Goal: Understand site structure: Grasp the organization and layout of the website

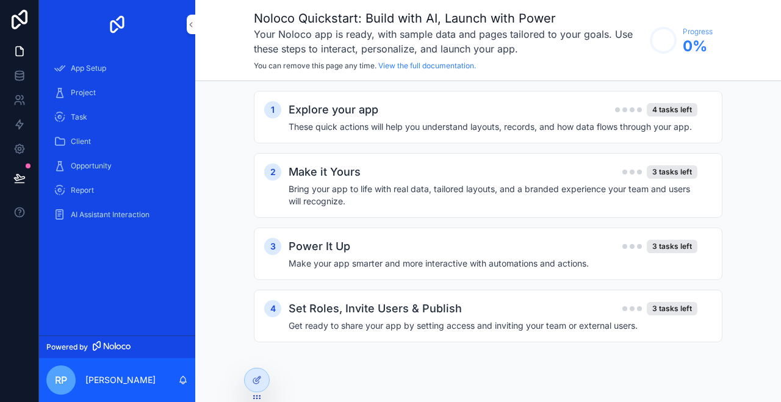
click at [393, 126] on h4 "These quick actions will help you understand layouts, records, and how data flo…" at bounding box center [493, 127] width 409 height 12
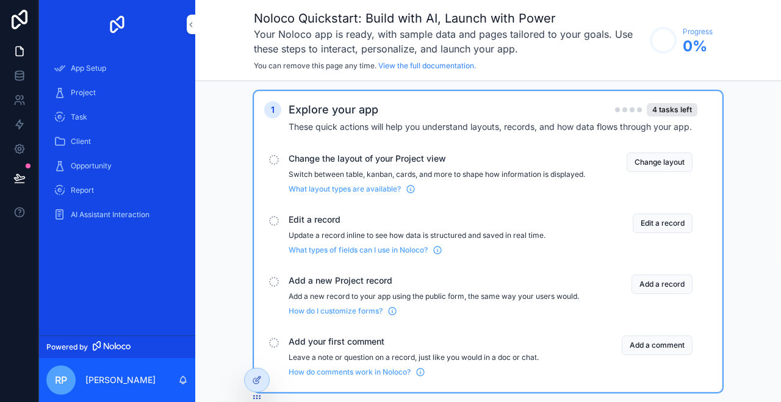
click at [320, 27] on h3 "Your Noloco app is ready, with sample data and pages tailored to your goals. Us…" at bounding box center [449, 41] width 390 height 29
click at [190, 23] on icon "scrollable content" at bounding box center [191, 25] width 2 height 4
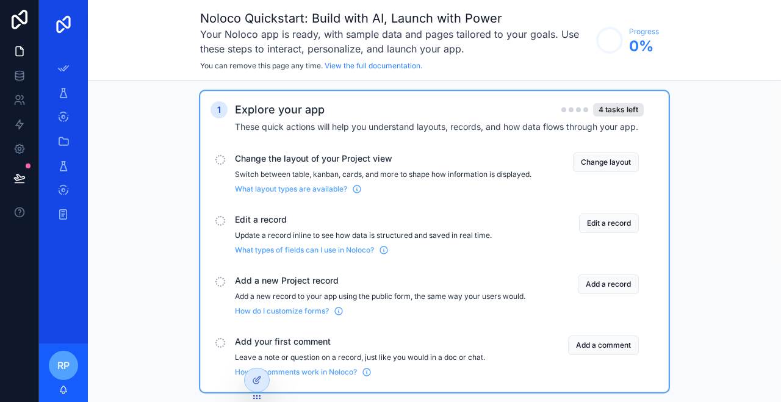
drag, startPoint x: 68, startPoint y: 81, endPoint x: 66, endPoint y: 87, distance: 6.6
click at [67, 86] on div "Project" at bounding box center [63, 93] width 49 height 24
click at [67, 93] on icon "scrollable content" at bounding box center [63, 93] width 12 height 12
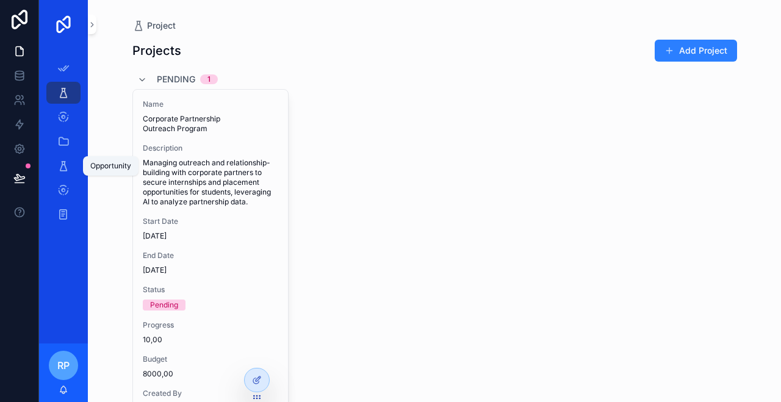
click at [66, 168] on icon "scrollable content" at bounding box center [63, 166] width 12 height 12
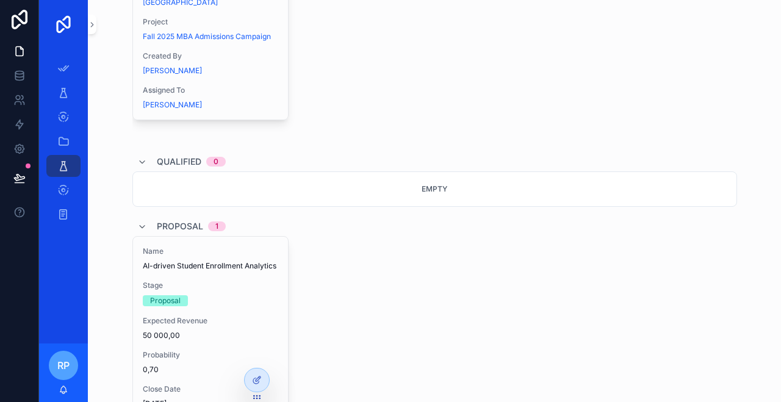
scroll to position [366, 0]
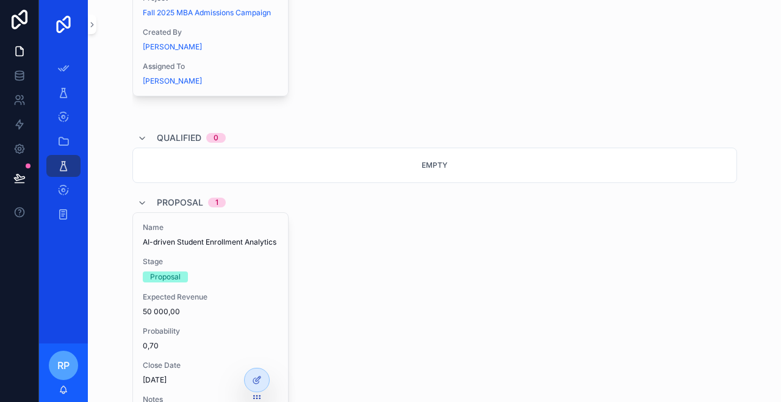
click at [138, 140] on icon "scrollable content" at bounding box center [142, 139] width 10 height 10
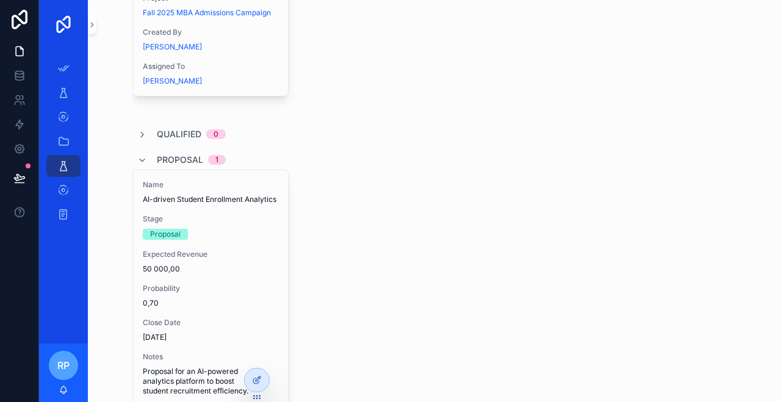
click at [138, 140] on div "Qualified 0" at bounding box center [181, 134] width 88 height 12
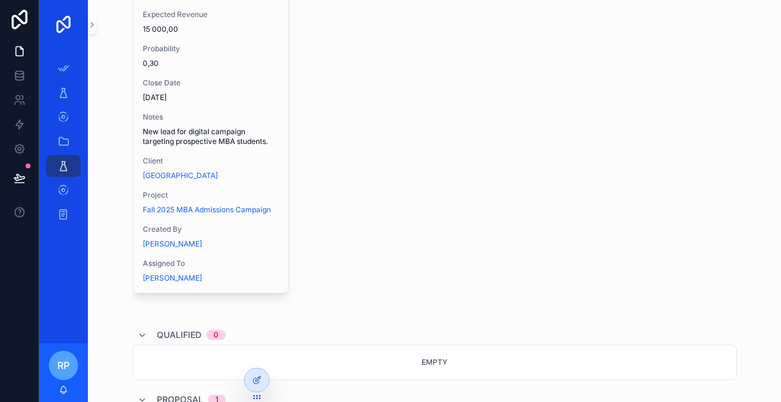
scroll to position [0, 0]
